Goal: Task Accomplishment & Management: Complete application form

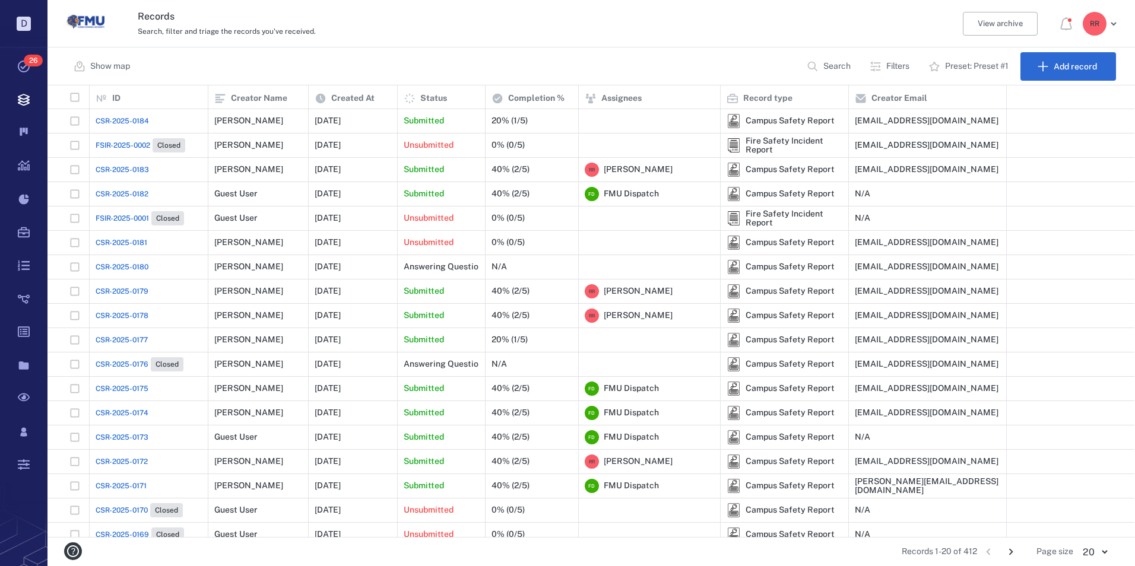
click at [142, 118] on span "CSR-2025-0184" at bounding box center [122, 121] width 53 height 11
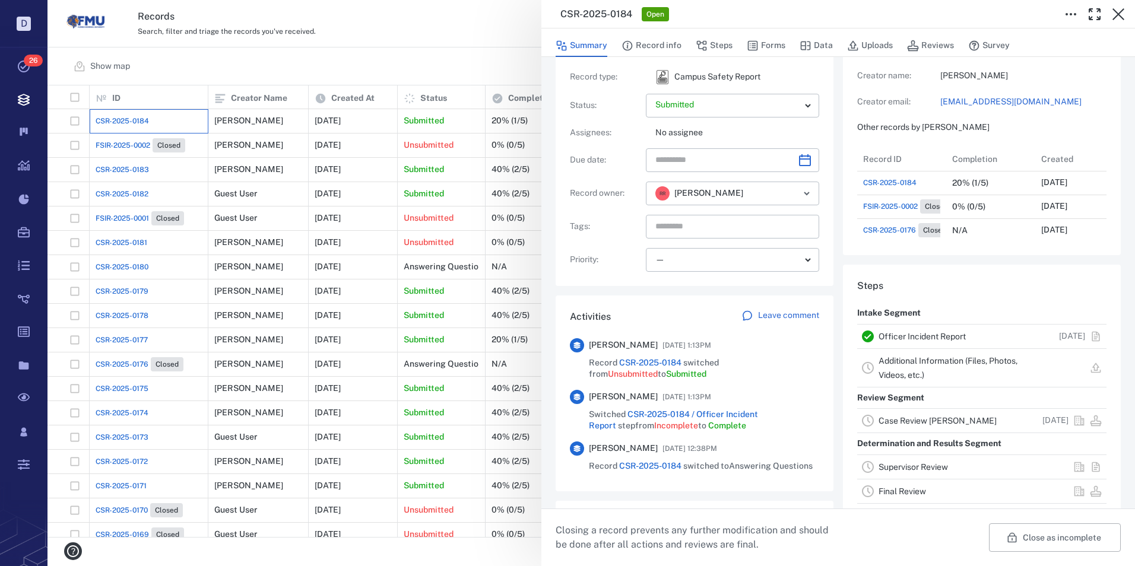
scroll to position [59, 0]
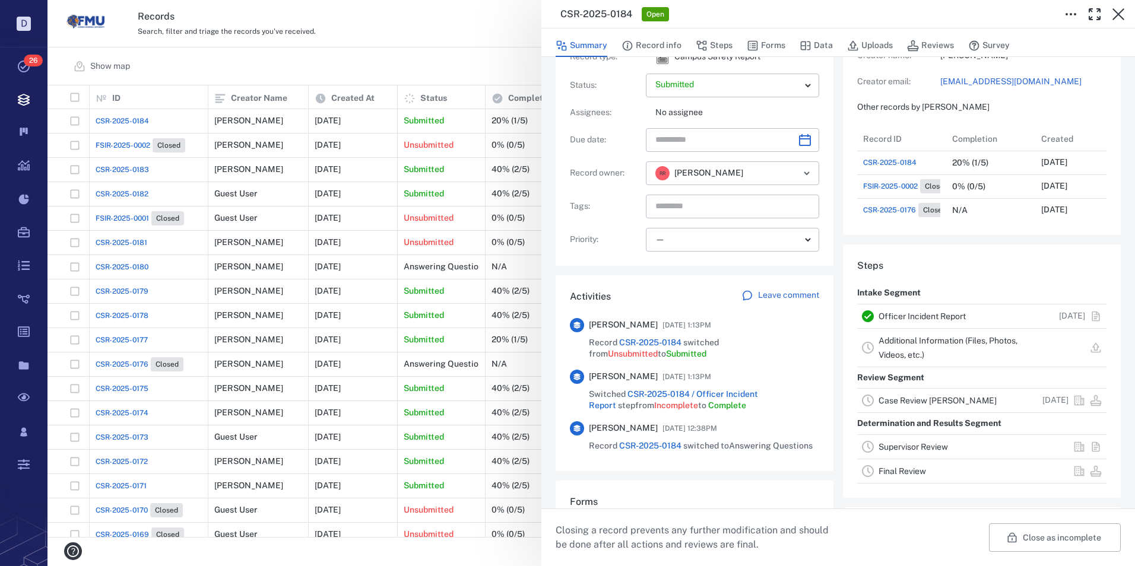
click at [907, 317] on link "Officer Incident Report" at bounding box center [921, 316] width 87 height 9
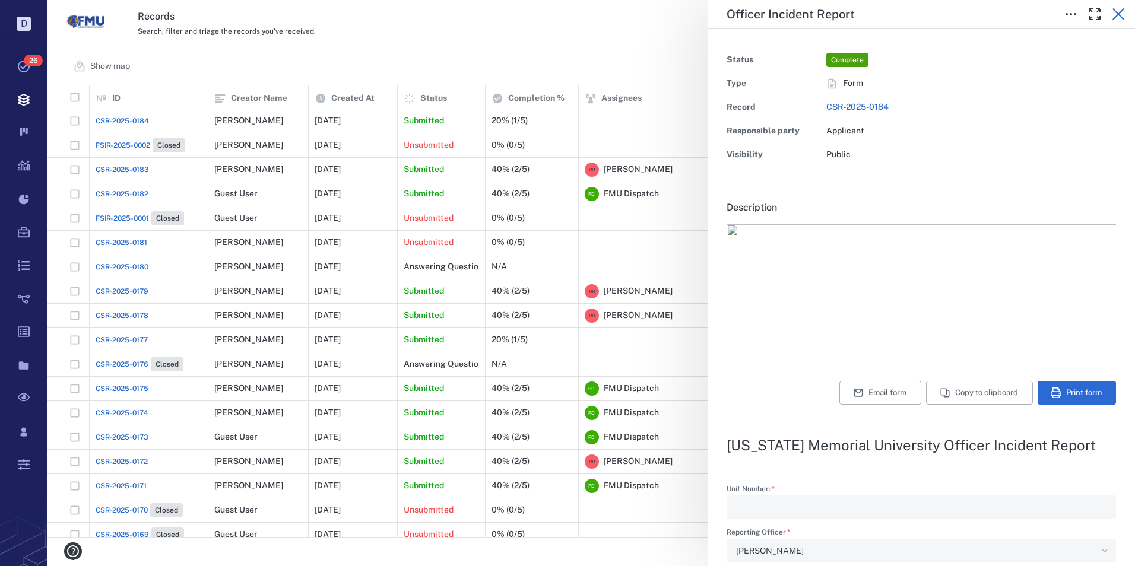
click at [1122, 9] on icon "button" at bounding box center [1118, 14] width 14 height 14
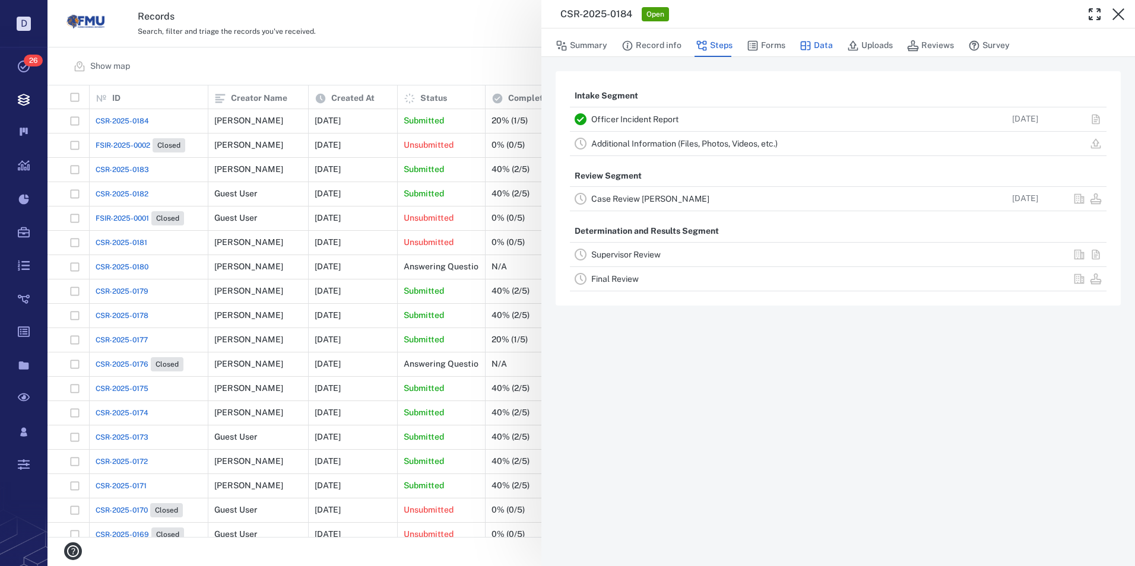
click at [820, 43] on button "Data" at bounding box center [815, 45] width 33 height 23
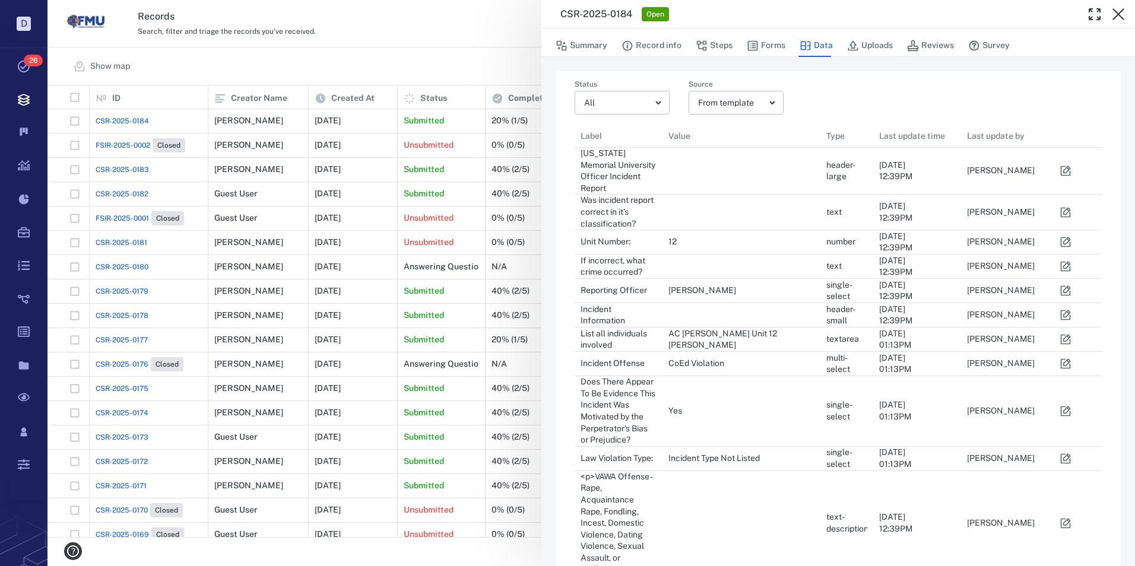
scroll to position [948, 509]
click at [1066, 333] on icon "button" at bounding box center [1065, 339] width 12 height 12
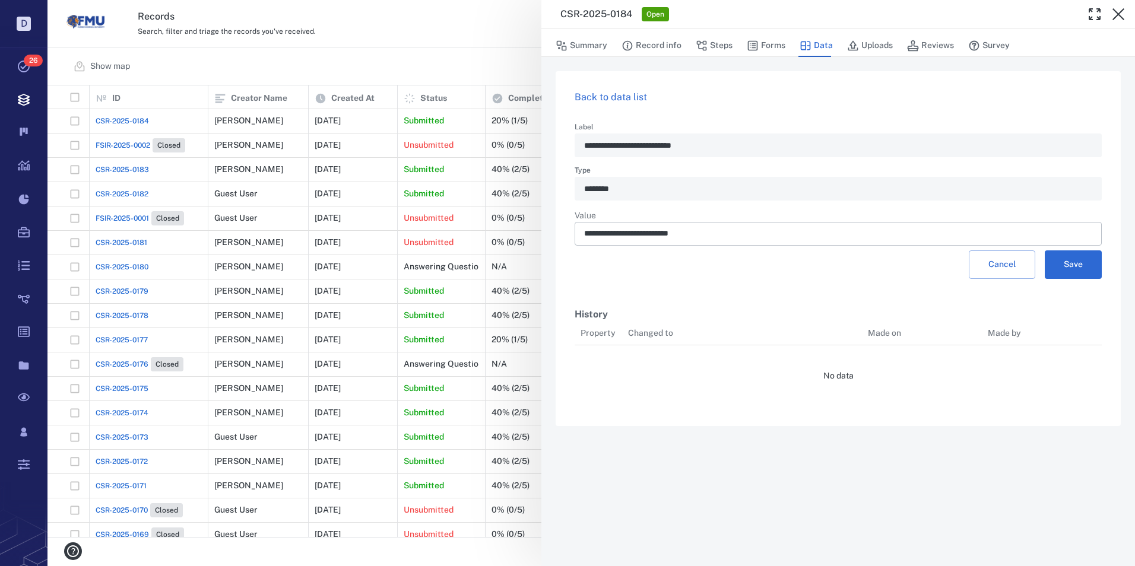
scroll to position [258, 509]
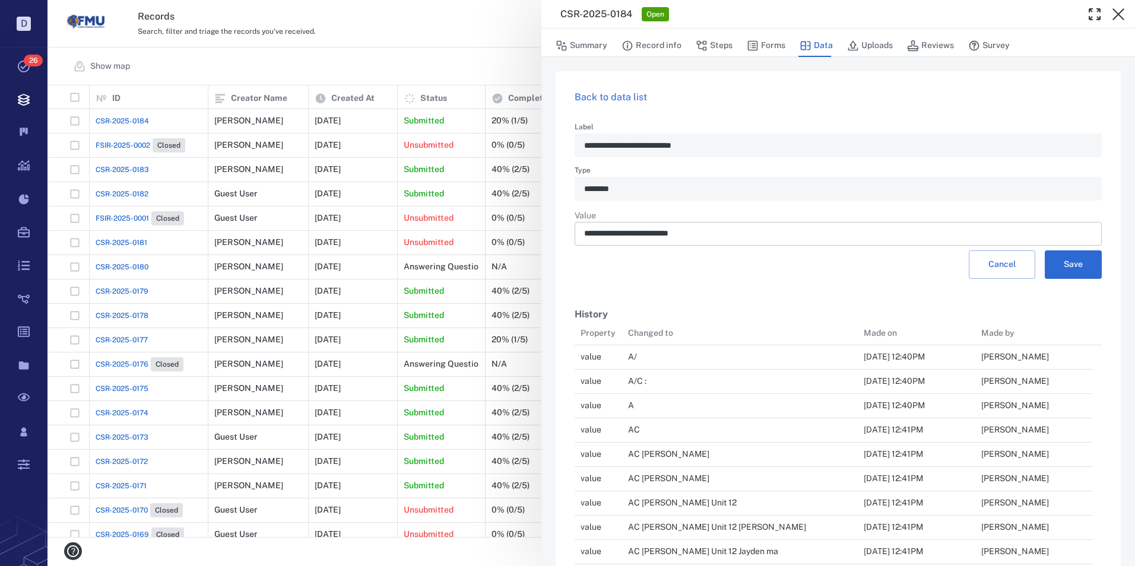
click at [641, 233] on input "**********" at bounding box center [838, 234] width 508 height 24
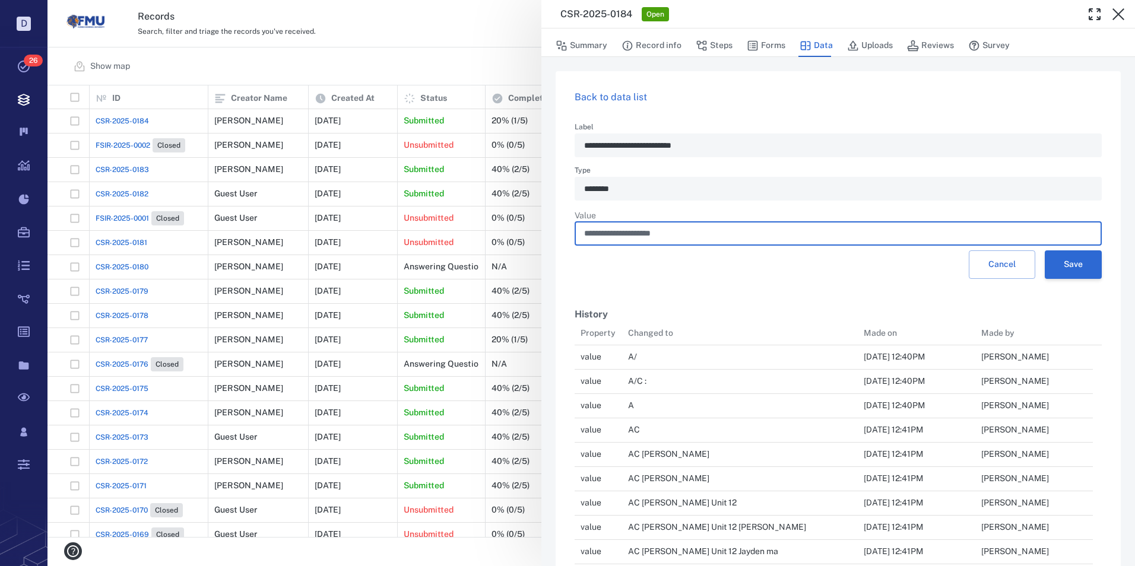
type input "**********"
click at [1068, 261] on button "Save" at bounding box center [1072, 264] width 57 height 28
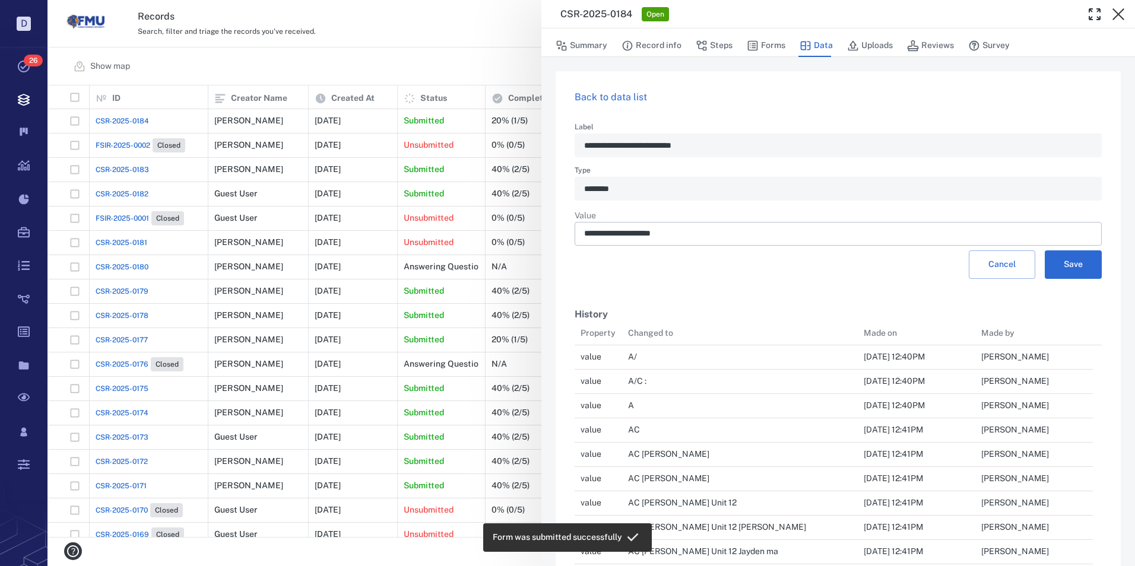
scroll to position [282, 509]
click at [602, 97] on link "Back to data list" at bounding box center [610, 96] width 72 height 11
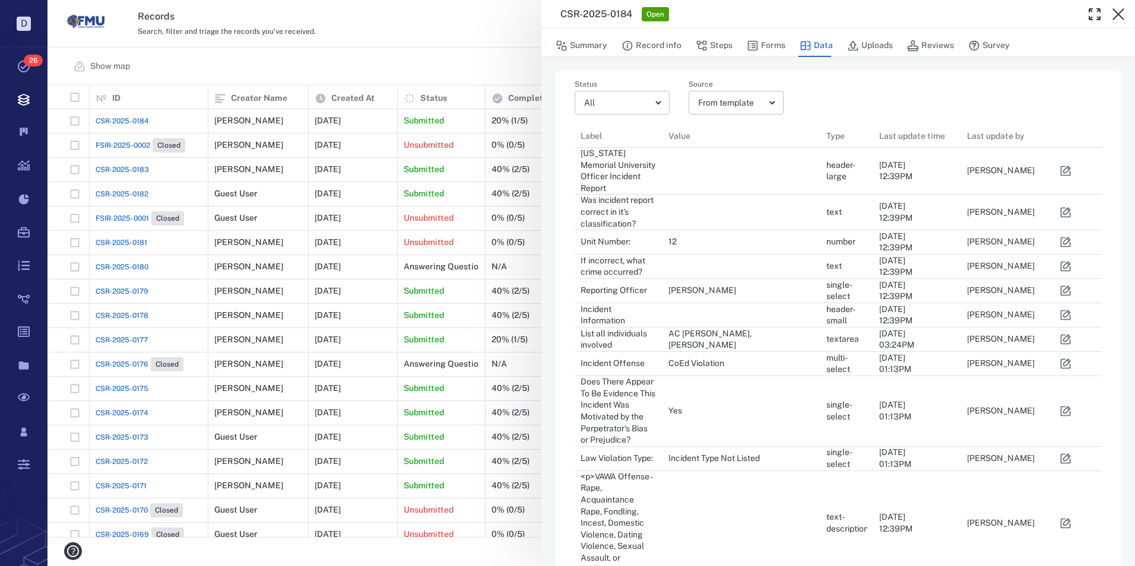
scroll to position [948, 509]
click at [775, 45] on button "Forms" at bounding box center [766, 45] width 39 height 23
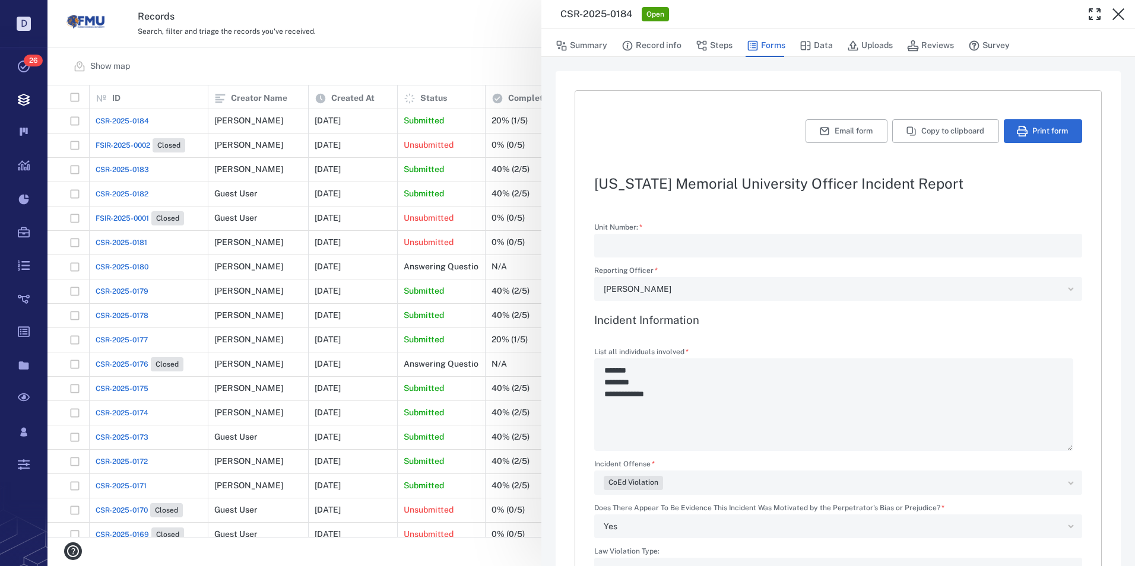
type textarea "**********"
type textarea "*"
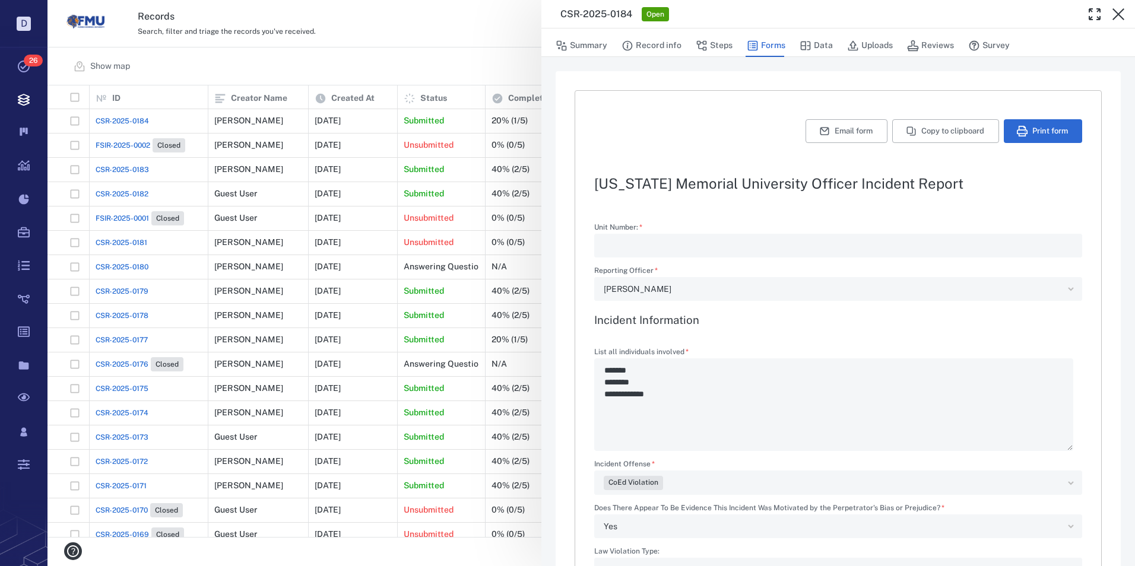
type textarea "*"
click at [1048, 131] on button "Print form" at bounding box center [1042, 131] width 78 height 24
click at [1030, 128] on button "Print form" at bounding box center [1042, 131] width 78 height 24
